Goal: Information Seeking & Learning: Learn about a topic

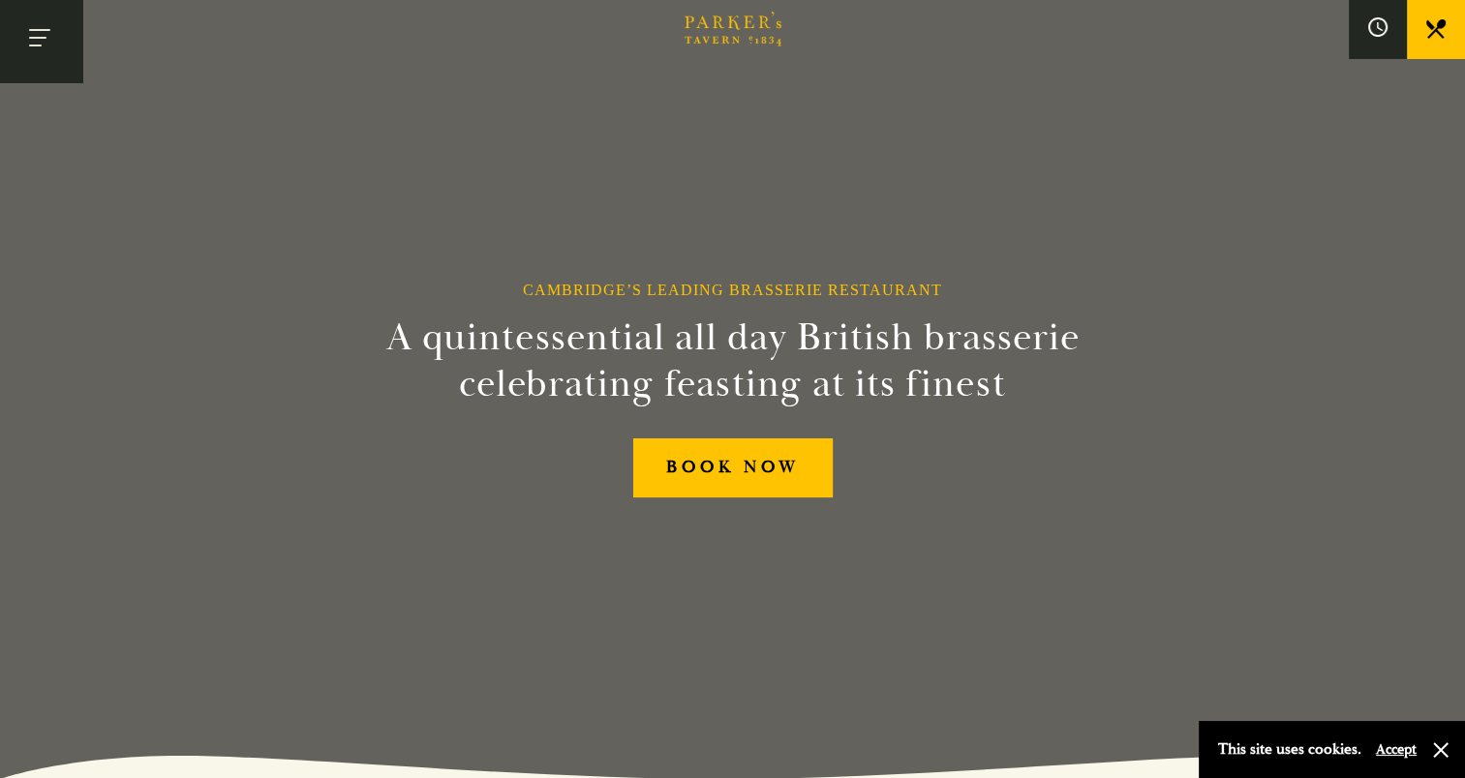
click at [46, 33] on button "Toggle navigation" at bounding box center [41, 41] width 82 height 82
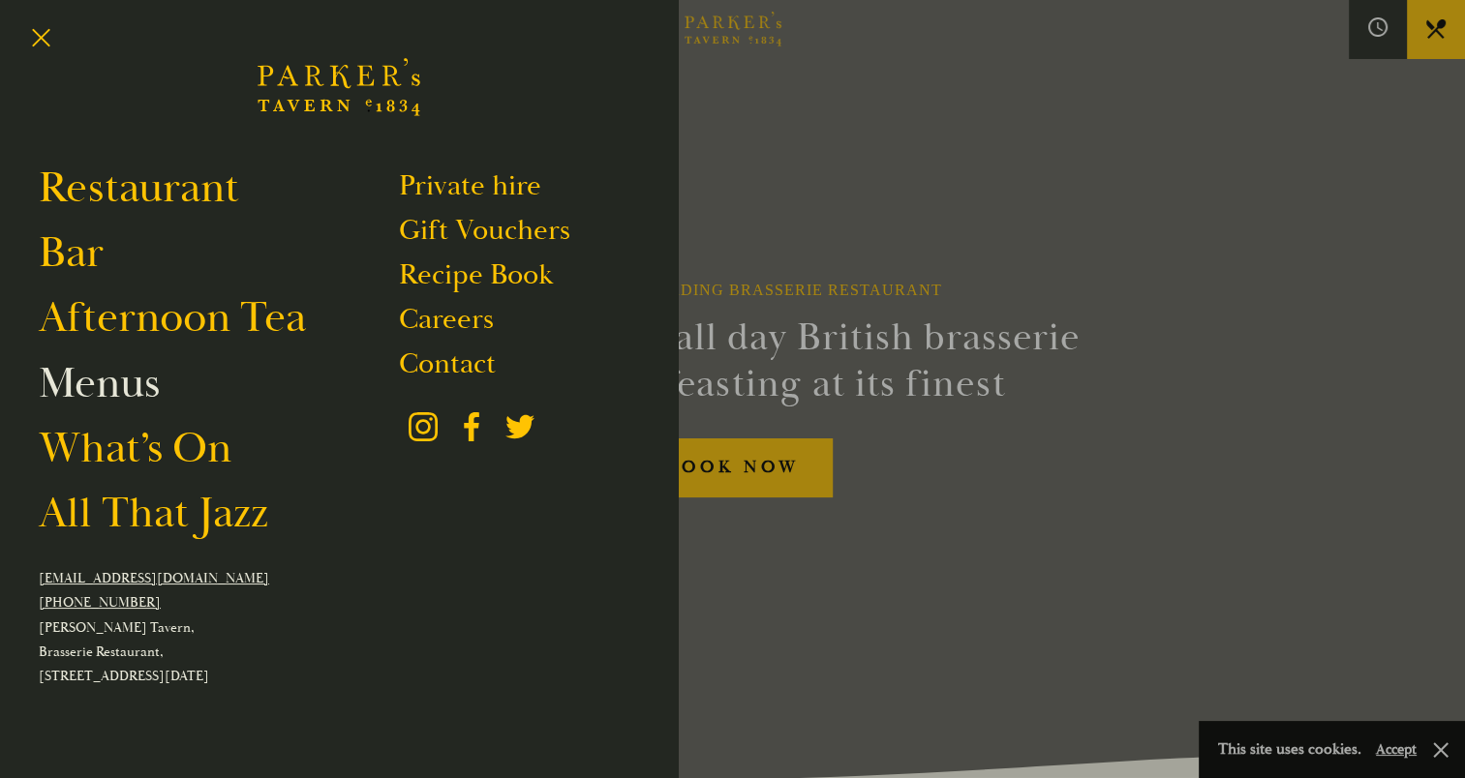
click at [132, 380] on link "Menus" at bounding box center [99, 383] width 121 height 54
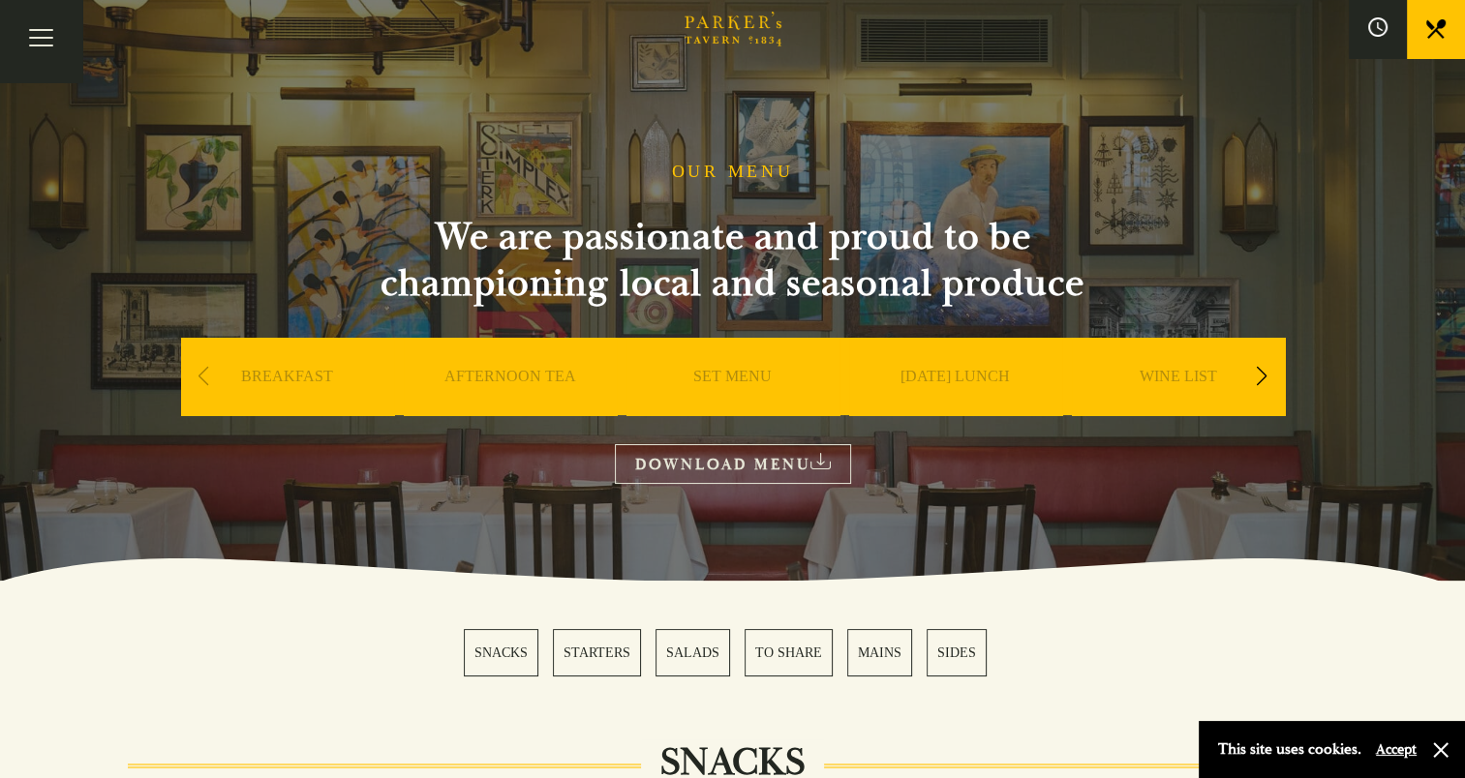
click at [729, 374] on link "SET MENU" at bounding box center [732, 405] width 78 height 77
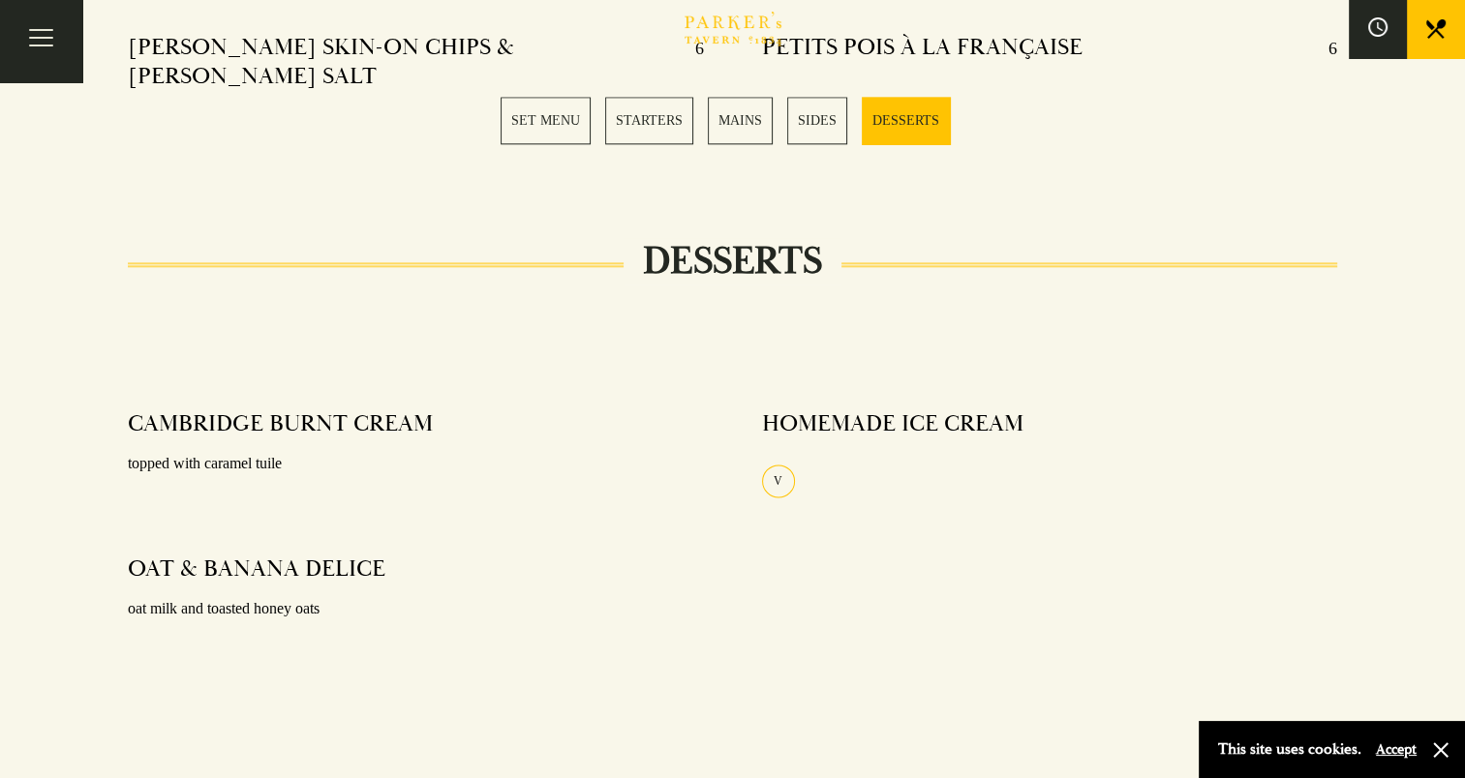
scroll to position [2324, 0]
drag, startPoint x: 386, startPoint y: 518, endPoint x: 124, endPoint y: 511, distance: 262.5
click at [124, 511] on div "CAMBRIDGE BURNT CREAM topped with caramel tuile OAT & BANANA DELICE oat milk an…" at bounding box center [415, 540] width 633 height 290
drag, startPoint x: 124, startPoint y: 511, endPoint x: 198, endPoint y: 522, distance: 74.4
click at [862, 395] on div "HOMEMADE ICE CREAM V" at bounding box center [1049, 446] width 575 height 102
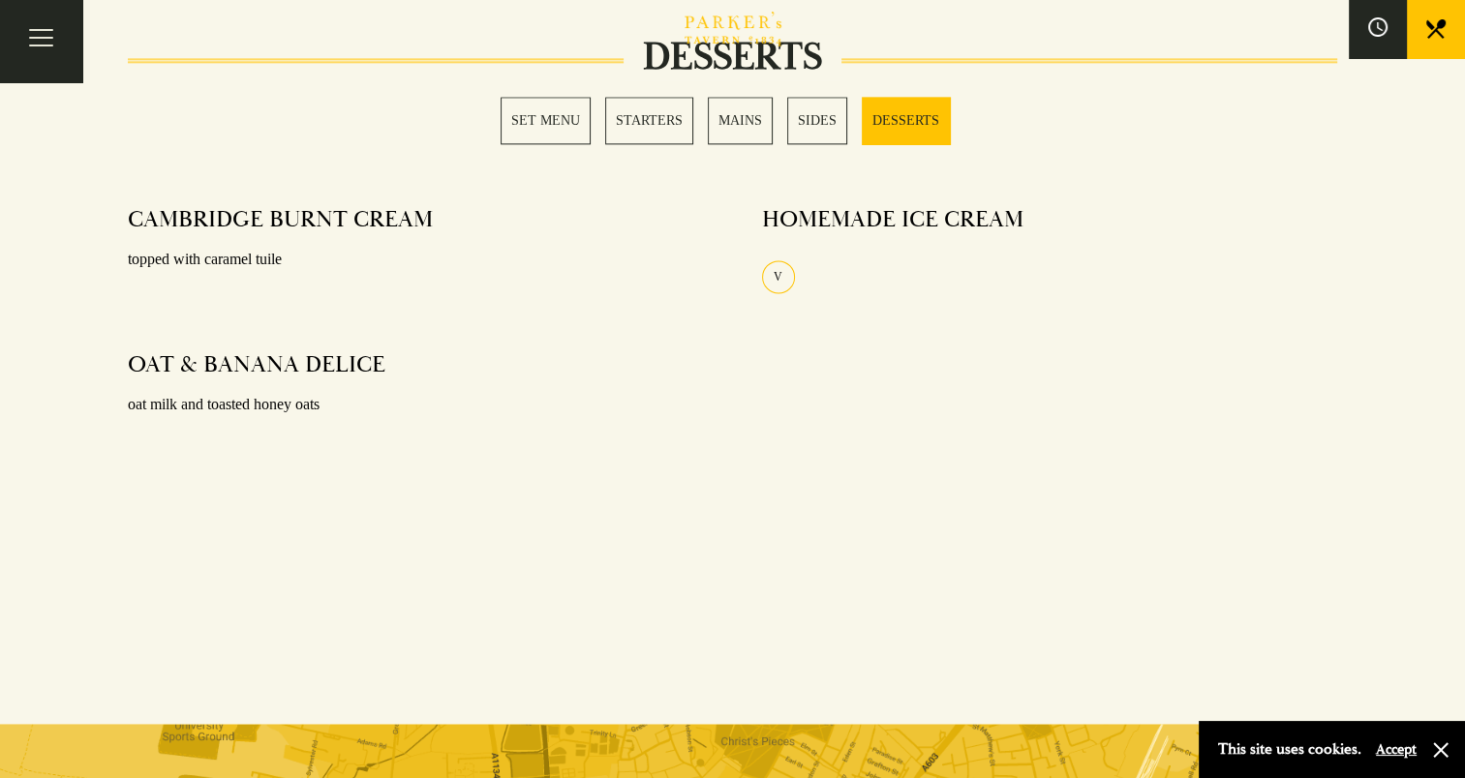
scroll to position [2517, 0]
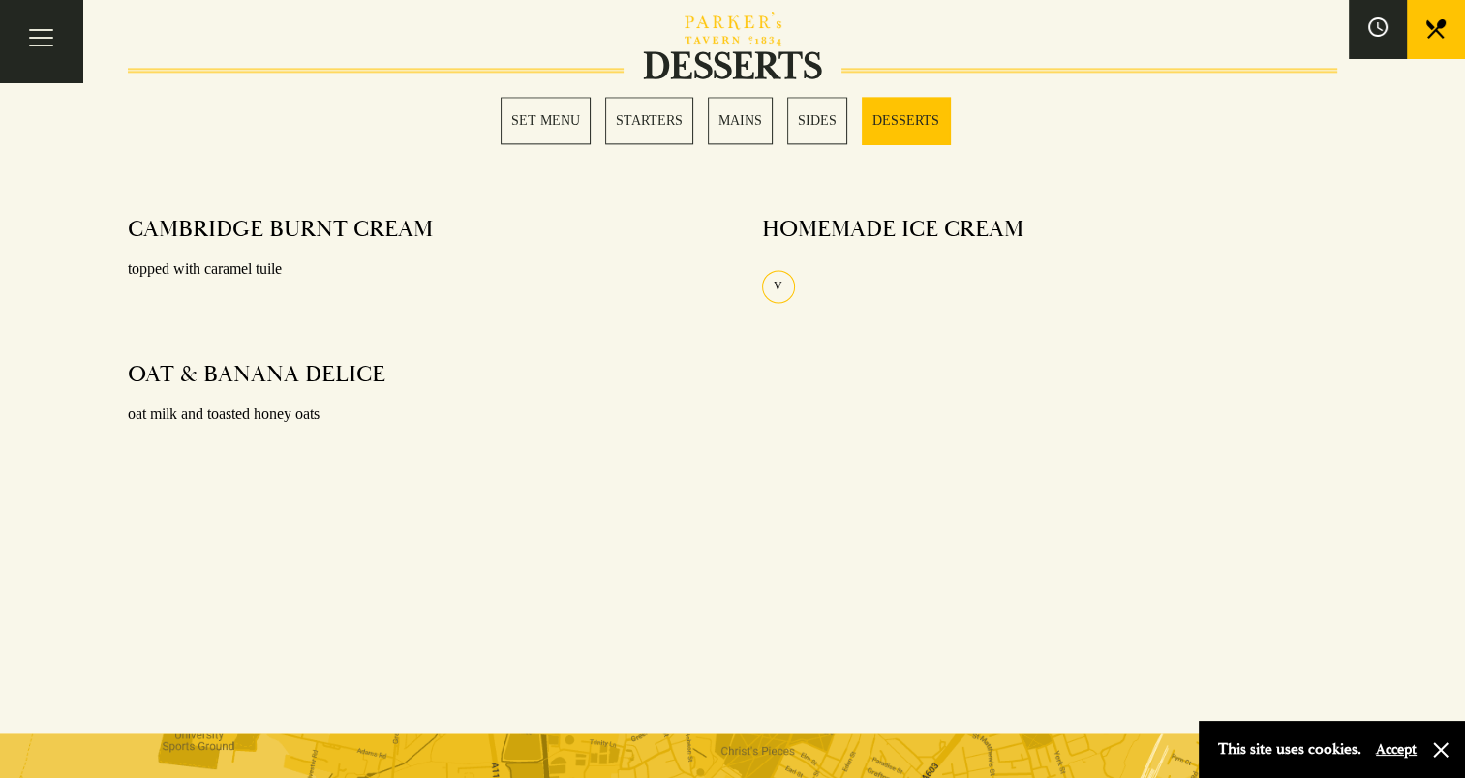
drag, startPoint x: 430, startPoint y: 176, endPoint x: 129, endPoint y: 178, distance: 301.1
click at [129, 178] on section "SET MENU STARTERS MAINS SIDES DESSERTS" at bounding box center [732, 120] width 1465 height 144
drag, startPoint x: 132, startPoint y: 170, endPoint x: 336, endPoint y: 181, distance: 204.6
click at [335, 179] on section "SET MENU STARTERS MAINS SIDES DESSERTS" at bounding box center [732, 120] width 1465 height 144
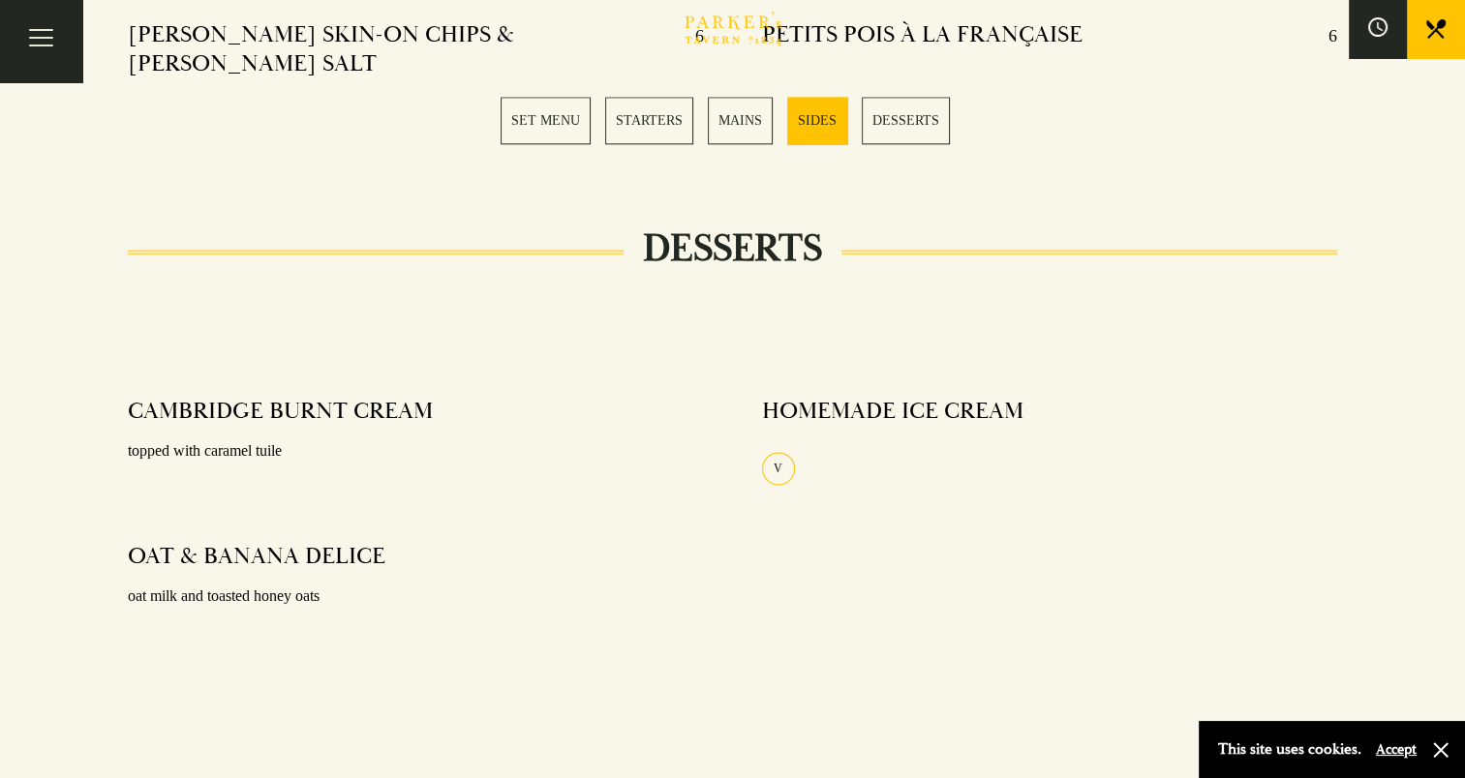
scroll to position [2324, 0]
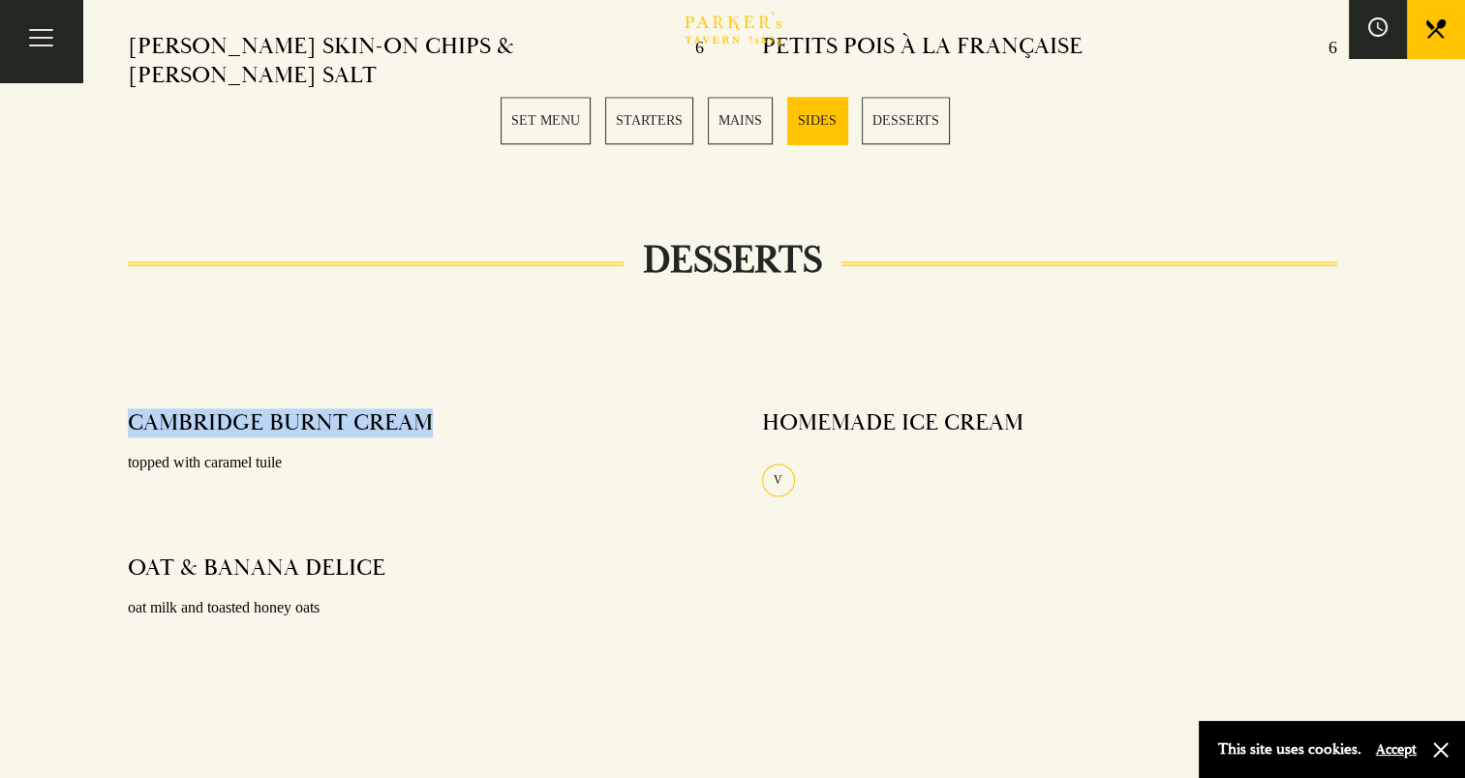
drag, startPoint x: 445, startPoint y: 364, endPoint x: 132, endPoint y: 352, distance: 313.9
click at [132, 395] on div "CAMBRIDGE BURNT CREAM topped with caramel tuile" at bounding box center [415, 443] width 575 height 97
drag, startPoint x: 132, startPoint y: 352, endPoint x: 209, endPoint y: 383, distance: 83.4
drag, startPoint x: 209, startPoint y: 383, endPoint x: 143, endPoint y: 374, distance: 66.5
click at [143, 409] on h4 "CAMBRIDGE BURNT CREAM" at bounding box center [280, 423] width 305 height 29
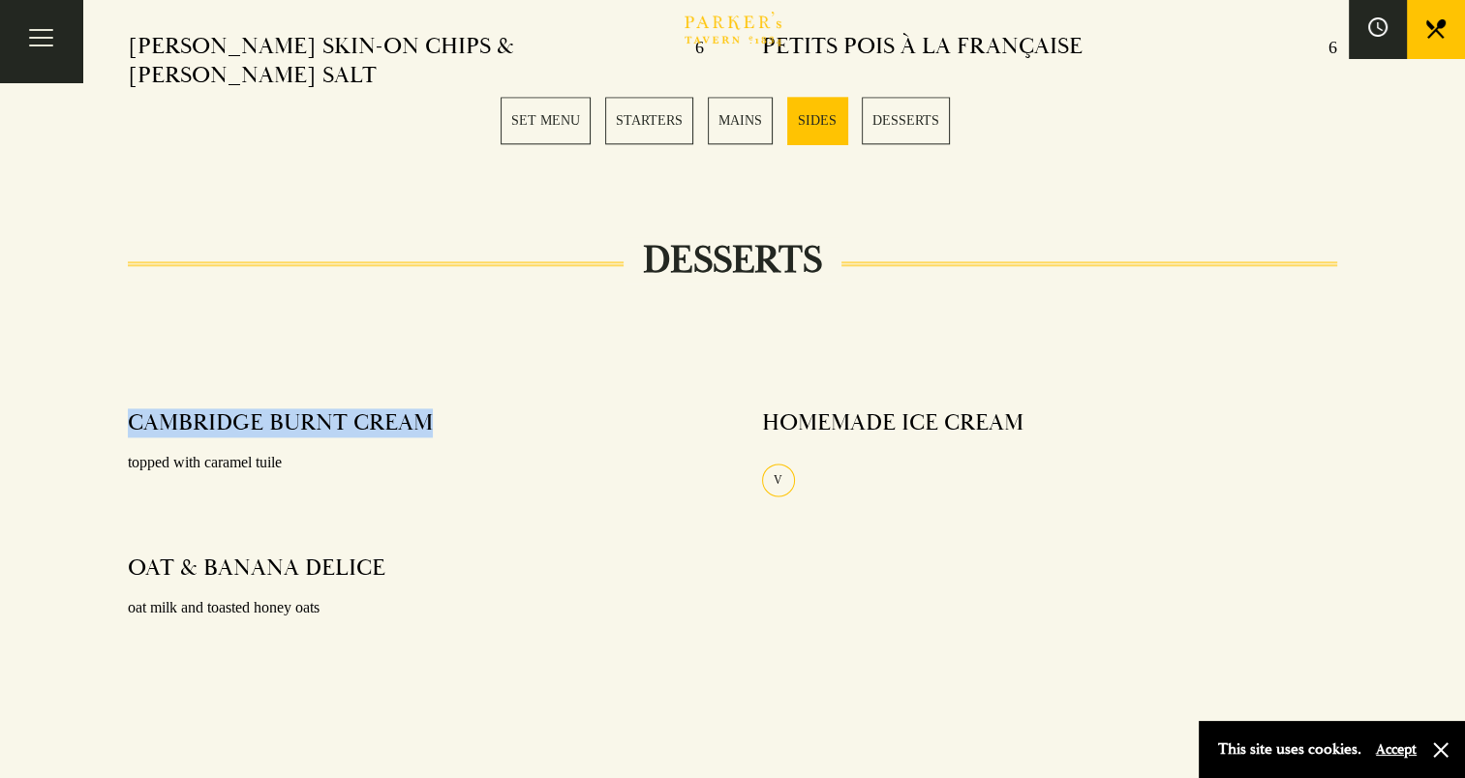
drag, startPoint x: 123, startPoint y: 368, endPoint x: 440, endPoint y: 362, distance: 316.7
click at [440, 395] on div "CAMBRIDGE BURNT CREAM topped with caramel tuile OAT & BANANA DELICE oat milk an…" at bounding box center [415, 540] width 633 height 290
drag, startPoint x: 440, startPoint y: 362, endPoint x: 410, endPoint y: 368, distance: 30.6
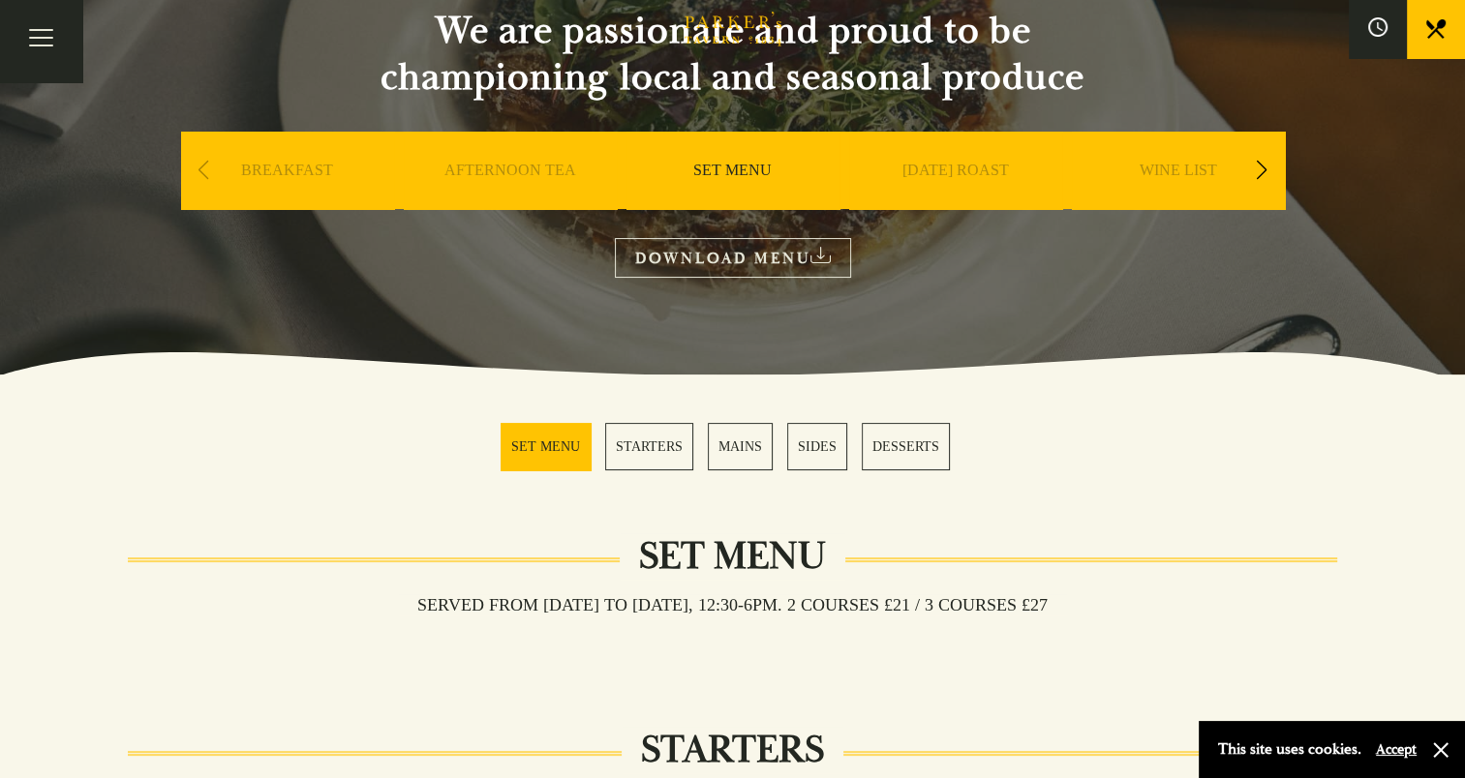
scroll to position [194, 0]
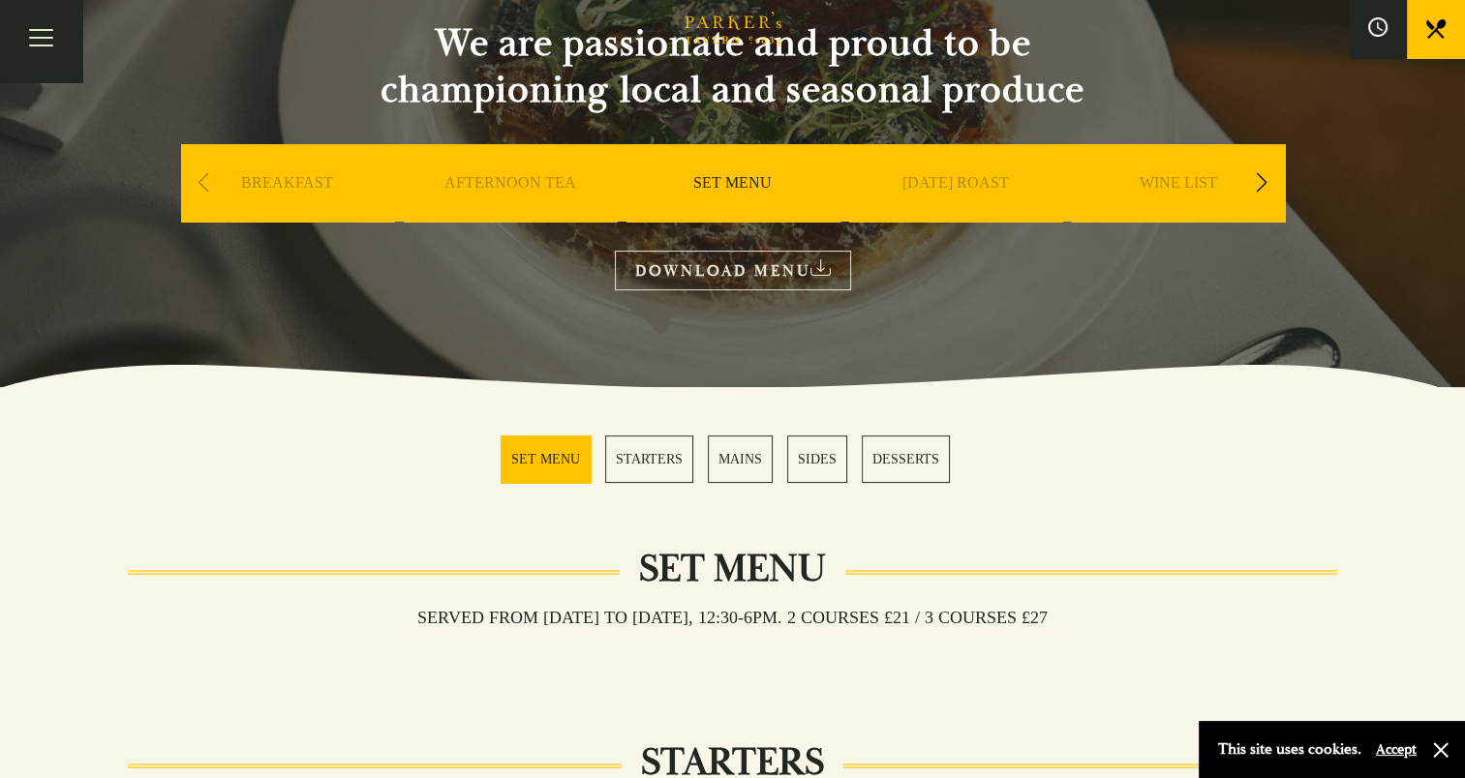
click at [980, 183] on link "SUNDAY ROAST" at bounding box center [955, 211] width 107 height 77
